Goal: Browse casually

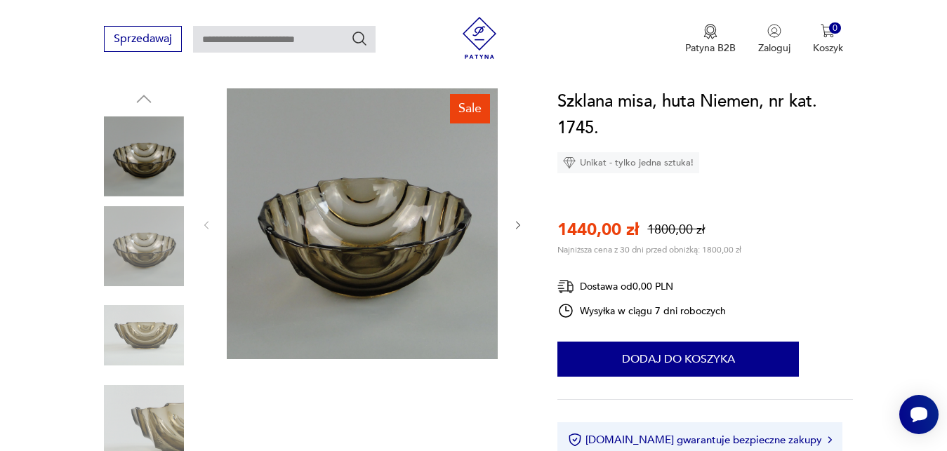
click at [411, 228] on img at bounding box center [362, 223] width 271 height 271
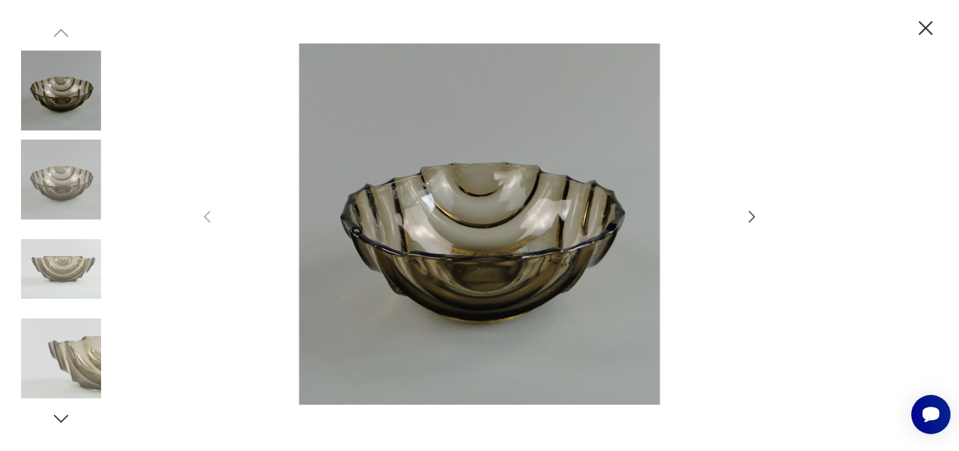
click at [751, 216] on icon "button" at bounding box center [751, 216] width 17 height 17
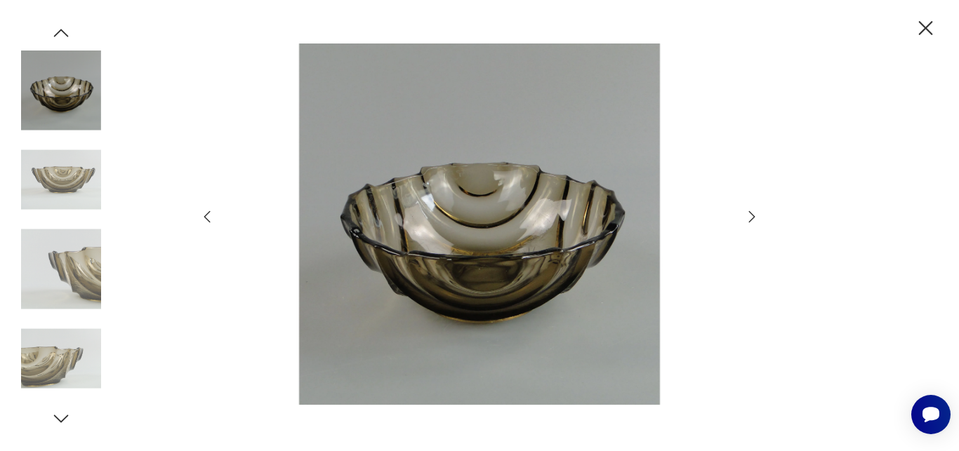
click at [751, 216] on icon "button" at bounding box center [751, 216] width 17 height 17
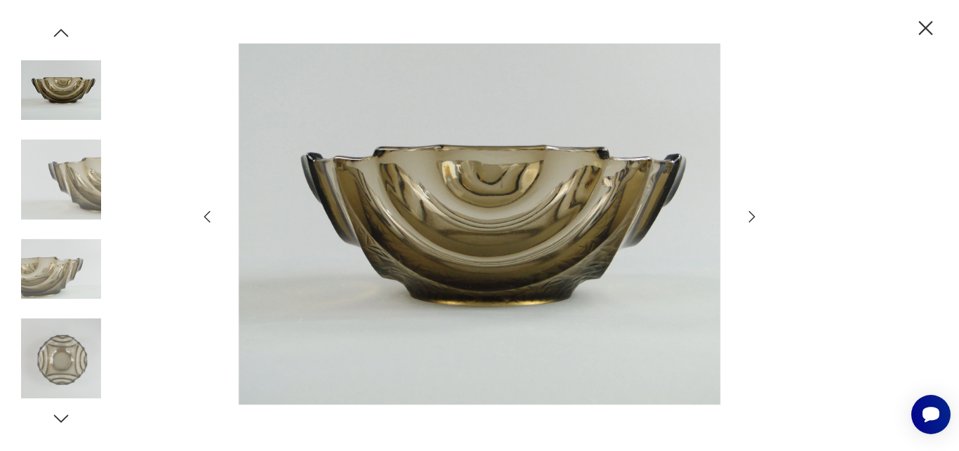
click at [751, 216] on icon "button" at bounding box center [751, 216] width 17 height 17
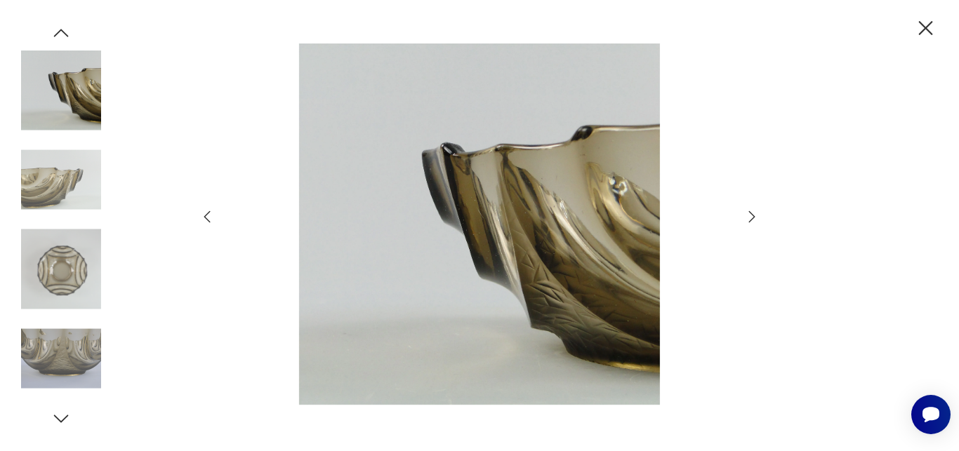
click at [747, 223] on icon "button" at bounding box center [751, 216] width 17 height 17
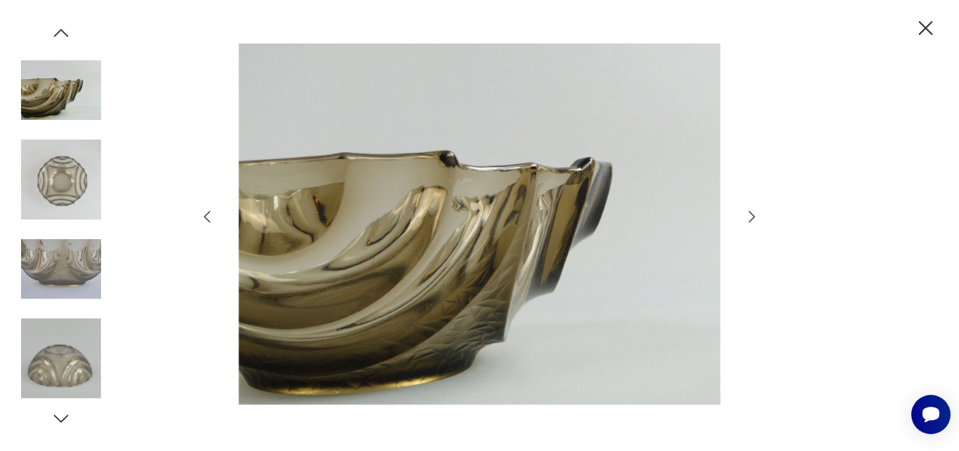
click at [747, 223] on icon "button" at bounding box center [751, 216] width 17 height 17
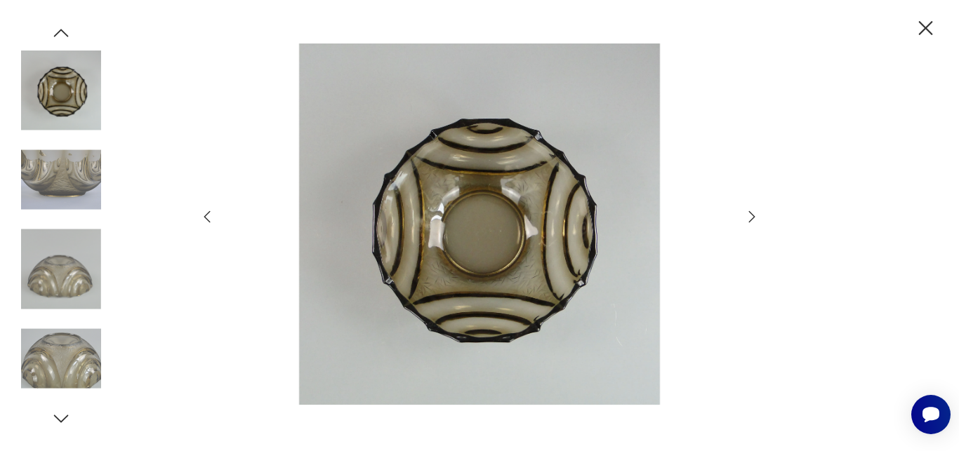
click at [747, 223] on icon "button" at bounding box center [751, 216] width 17 height 17
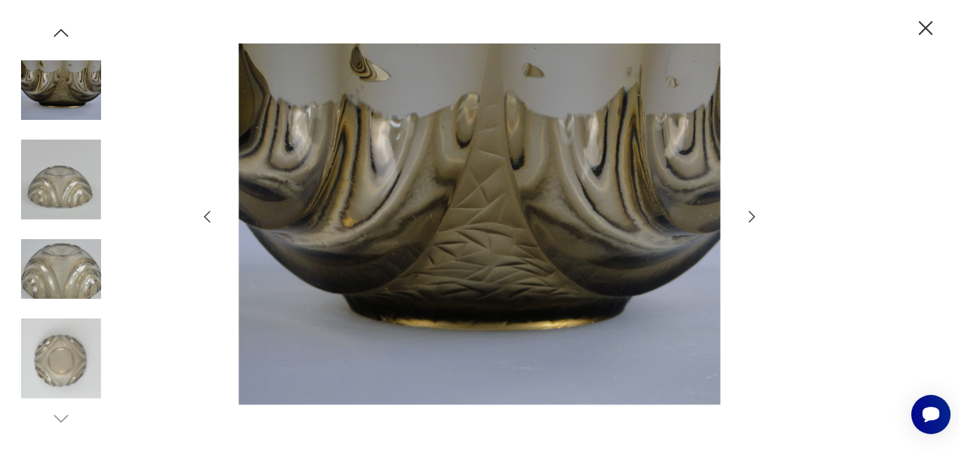
click at [747, 223] on icon "button" at bounding box center [751, 216] width 17 height 17
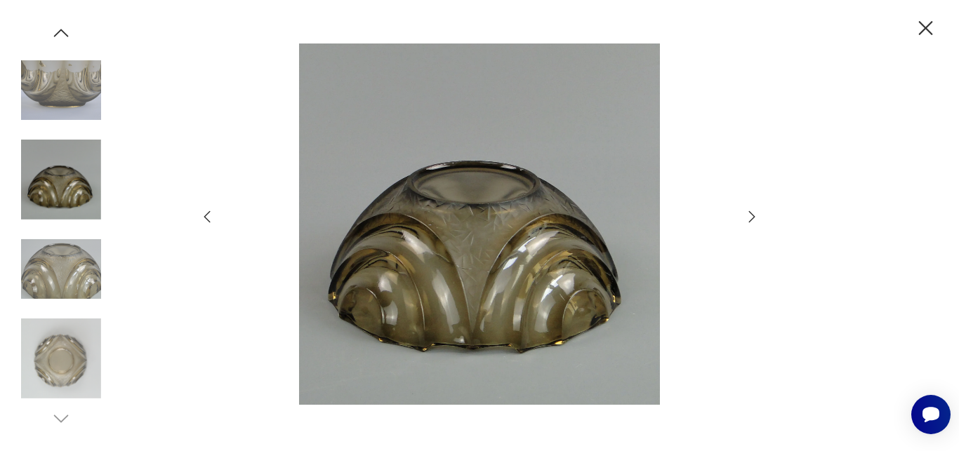
click at [747, 223] on icon "button" at bounding box center [751, 216] width 17 height 17
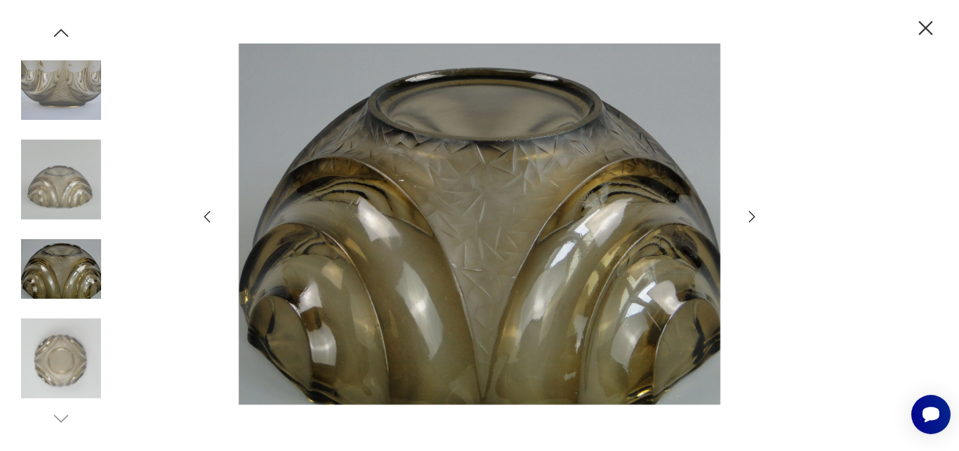
click at [747, 223] on icon "button" at bounding box center [751, 216] width 17 height 17
